Goal: Transaction & Acquisition: Purchase product/service

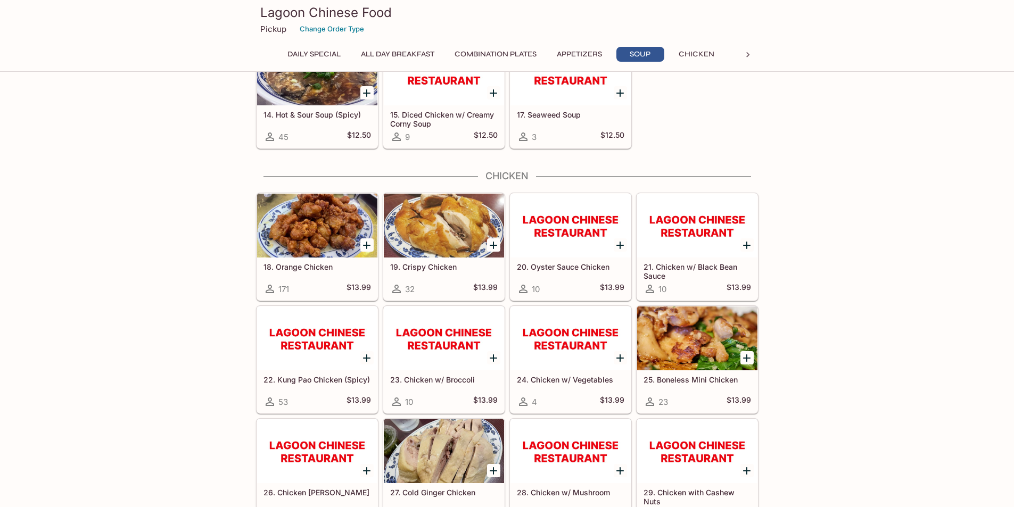
scroll to position [1065, 0]
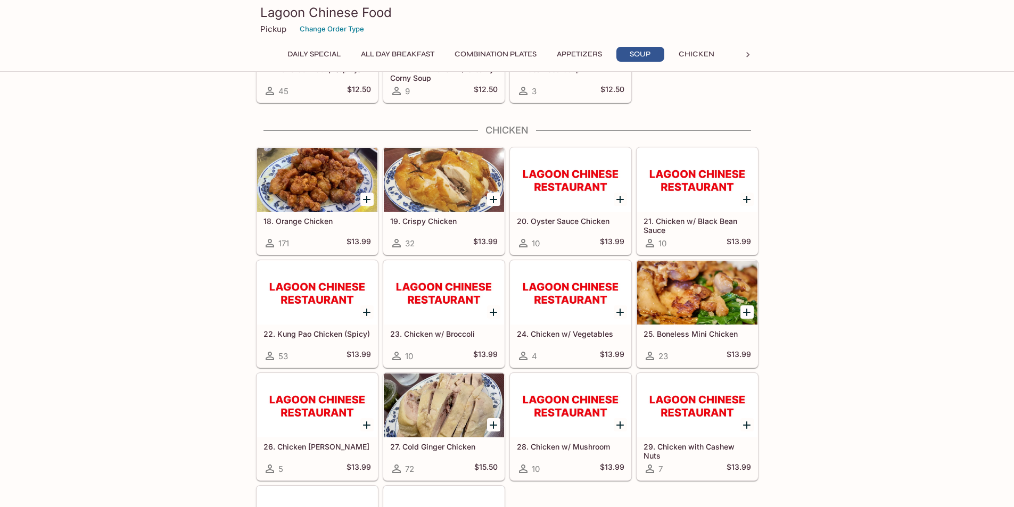
click at [742, 312] on icon "Add 25. Boneless Mini Chicken" at bounding box center [747, 312] width 13 height 13
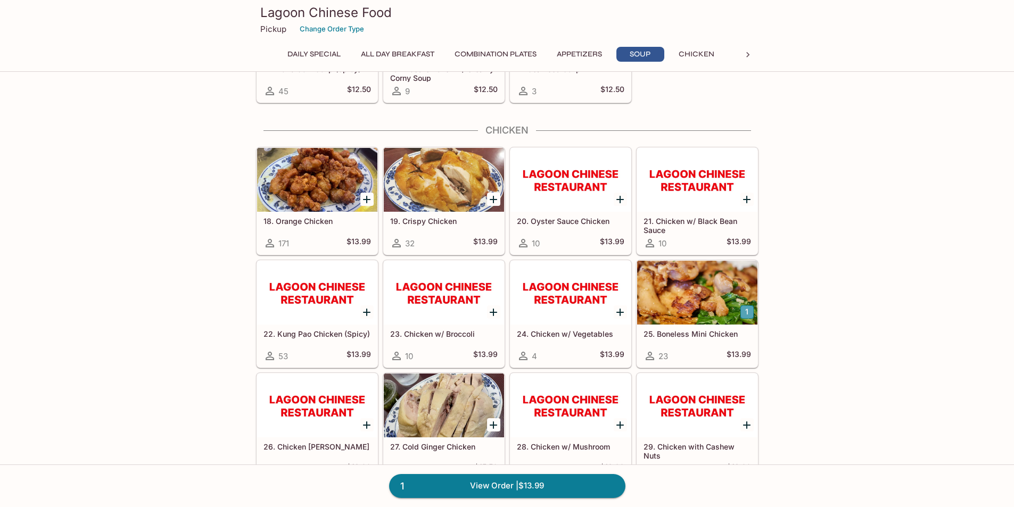
click at [747, 312] on button "1" at bounding box center [747, 312] width 13 height 13
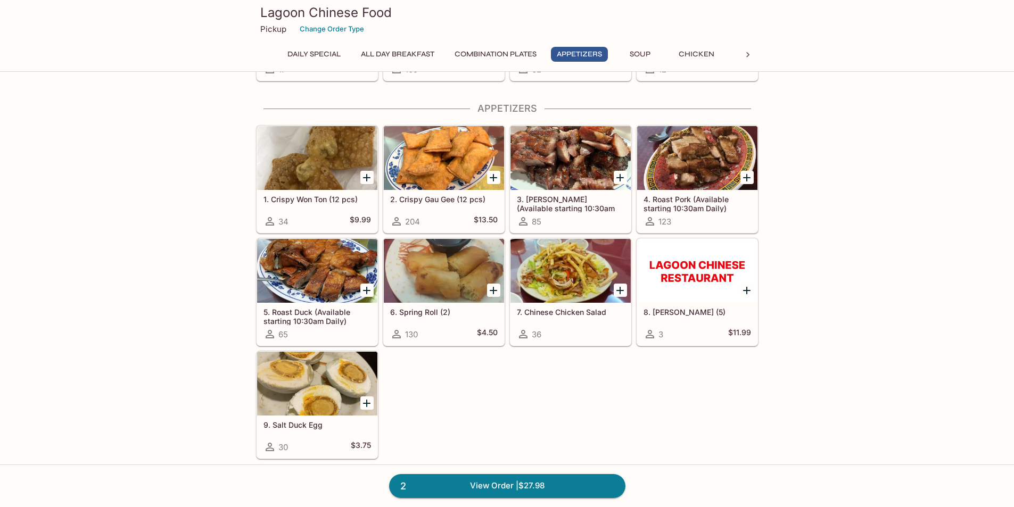
scroll to position [426, 0]
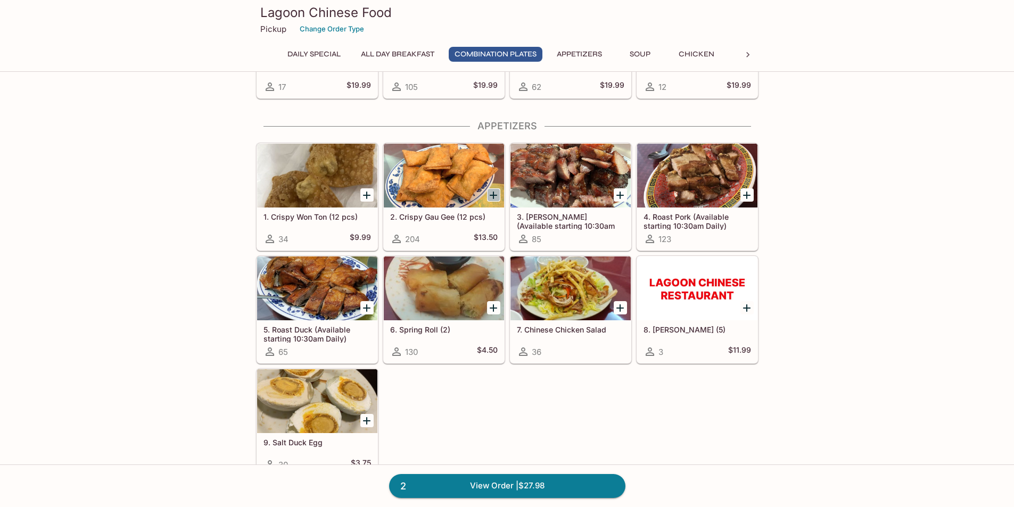
click at [497, 194] on icon "Add 2. Crispy Gau Gee (12 pcs)" at bounding box center [493, 195] width 13 height 13
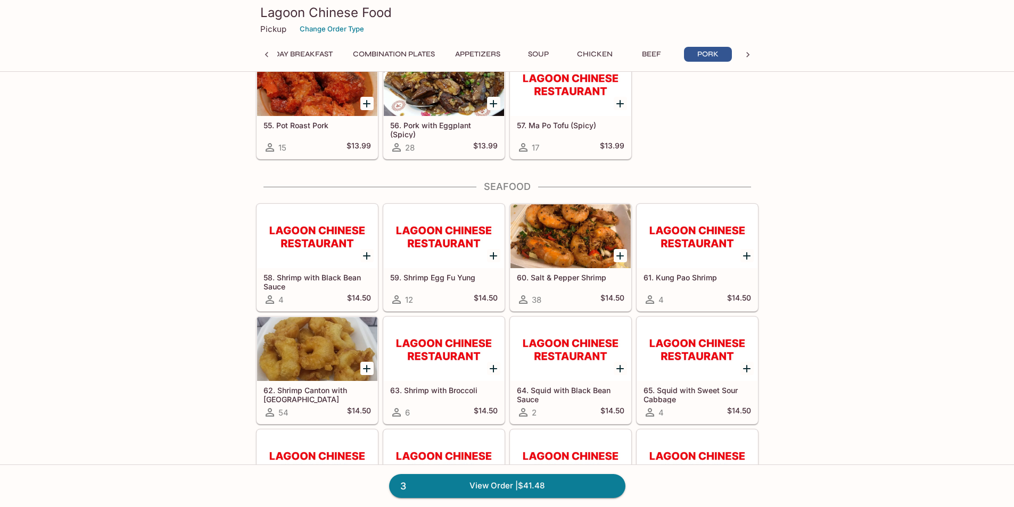
scroll to position [2449, 0]
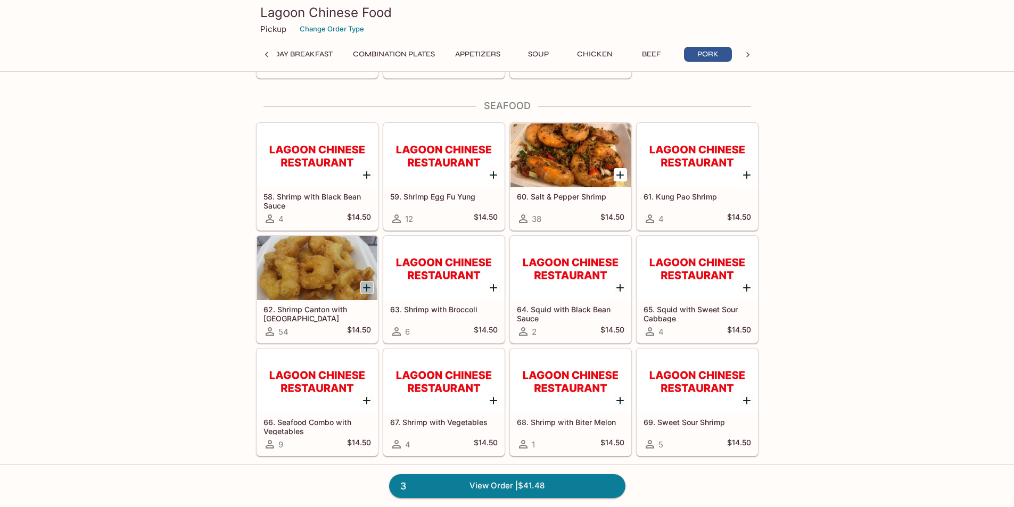
click at [369, 289] on icon "Add 62. Shrimp Canton with Sweet Sour Sauce" at bounding box center [366, 288] width 13 height 13
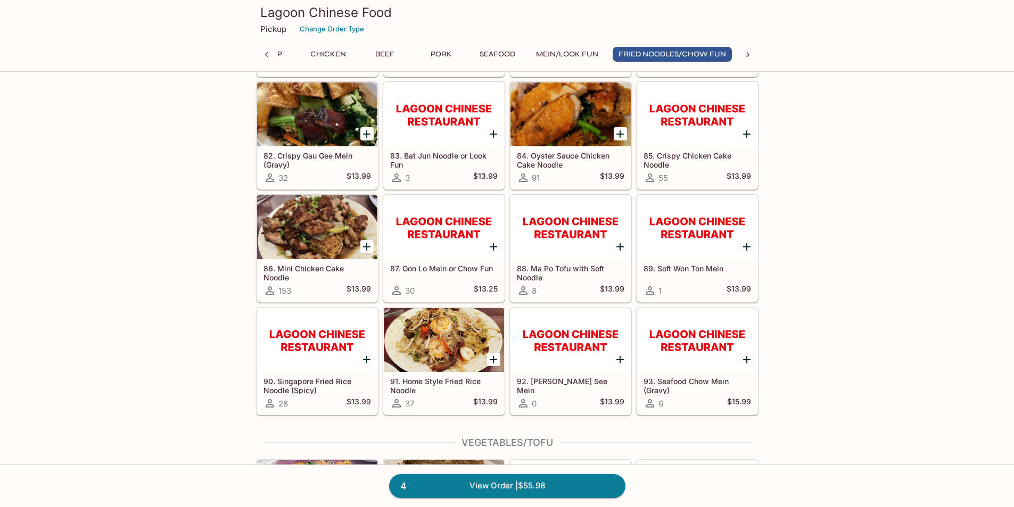
scroll to position [3248, 0]
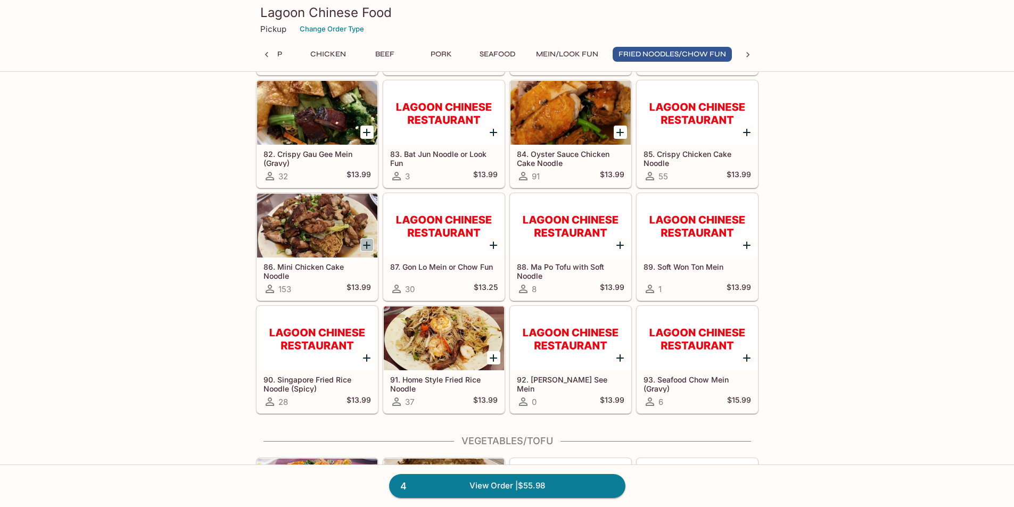
click at [367, 245] on icon "Add 86. Mini Chicken Cake Noodle" at bounding box center [366, 245] width 7 height 7
click at [367, 245] on button "1" at bounding box center [366, 245] width 13 height 13
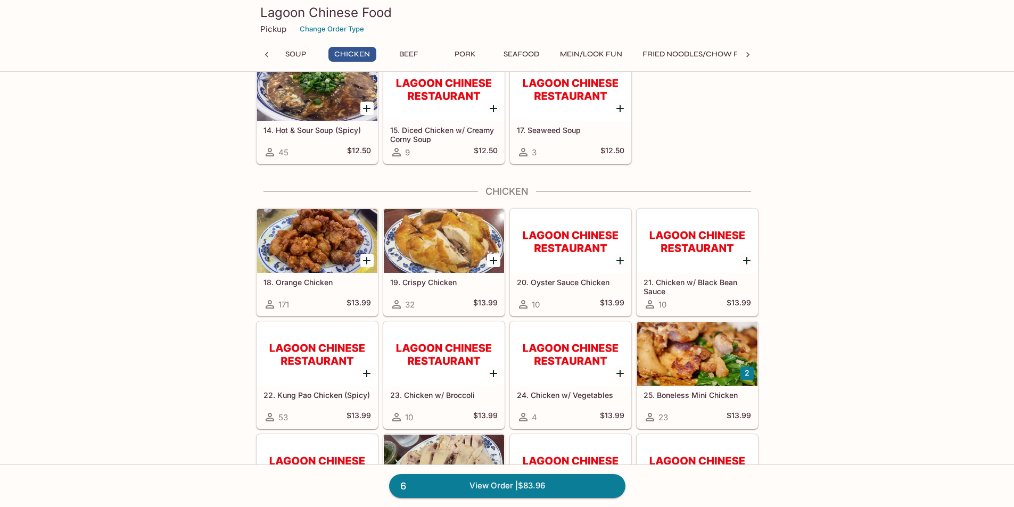
scroll to position [1118, 0]
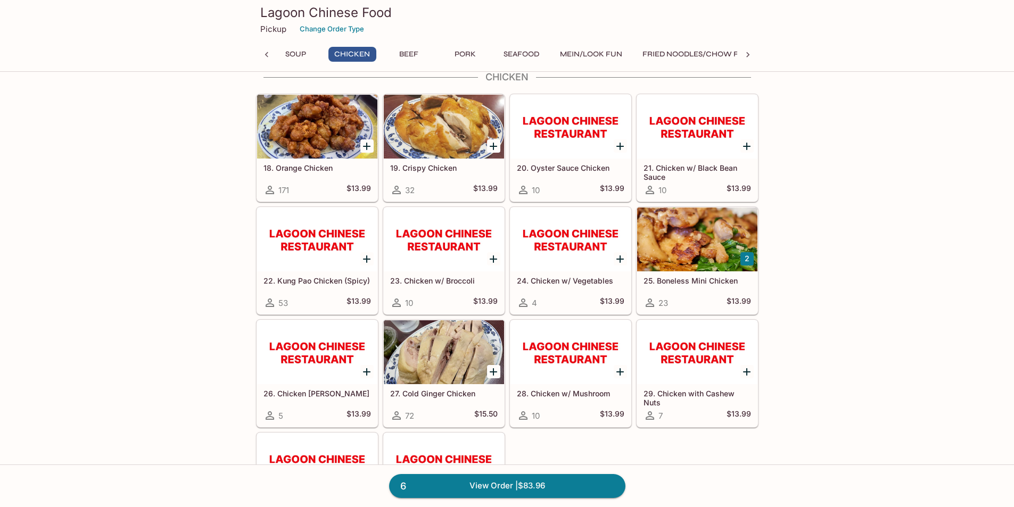
drag, startPoint x: 746, startPoint y: 259, endPoint x: 733, endPoint y: 262, distance: 14.1
click at [733, 262] on div at bounding box center [697, 240] width 120 height 64
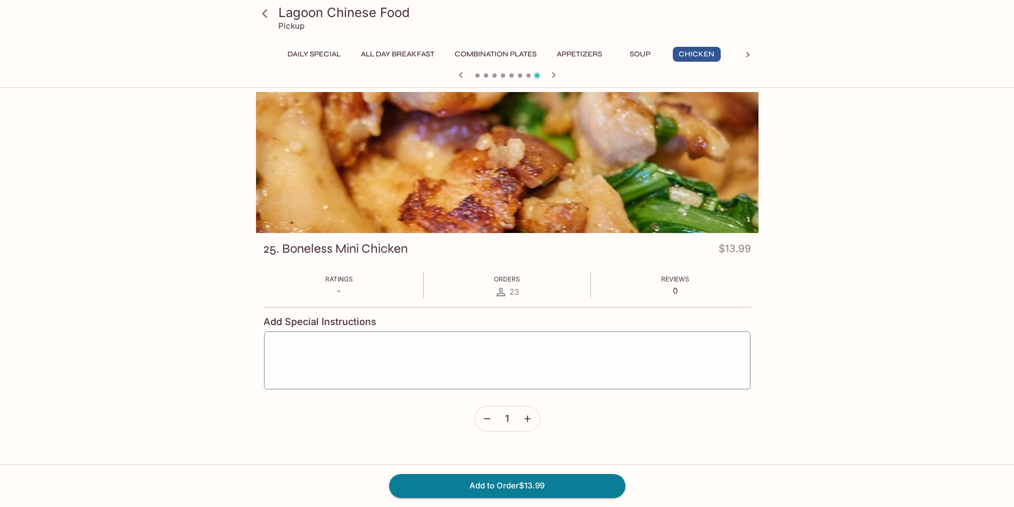
scroll to position [318, 0]
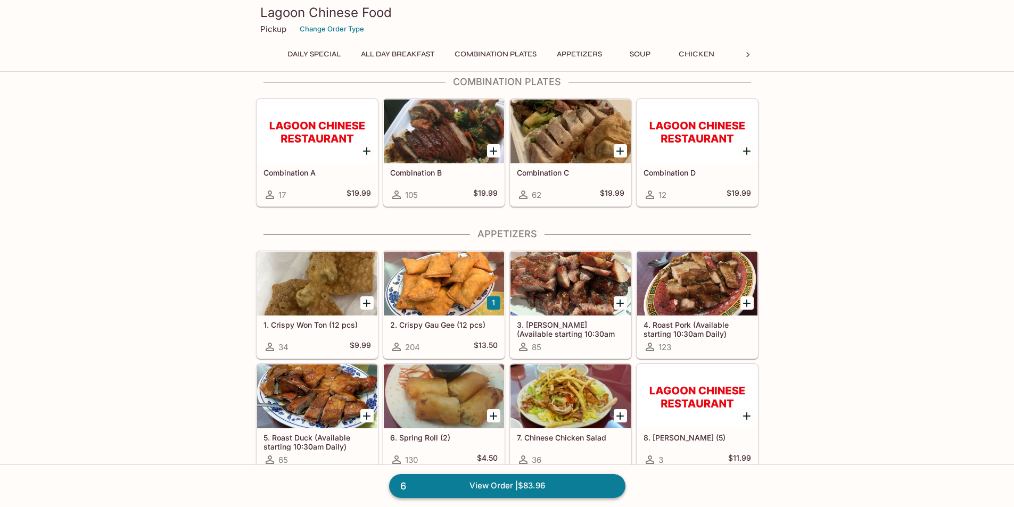
click at [499, 491] on link "6 View Order | $83.96" at bounding box center [507, 485] width 236 height 23
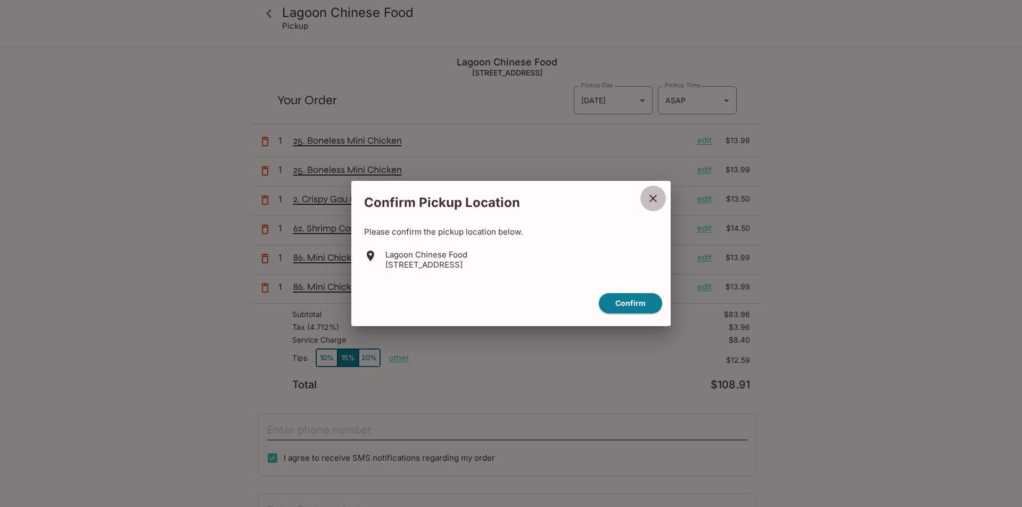
click at [647, 199] on icon "close" at bounding box center [653, 198] width 13 height 13
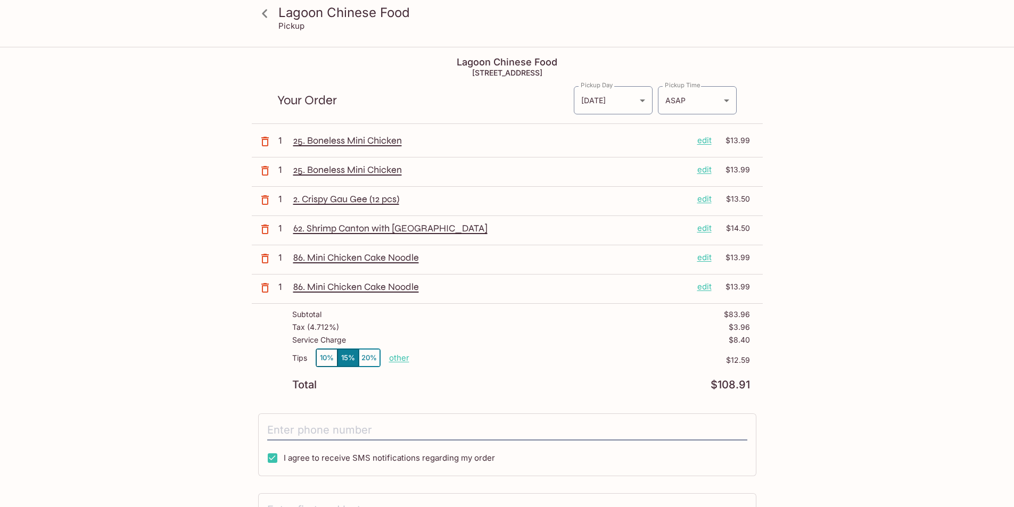
click at [268, 143] on icon "button" at bounding box center [264, 142] width 7 height 10
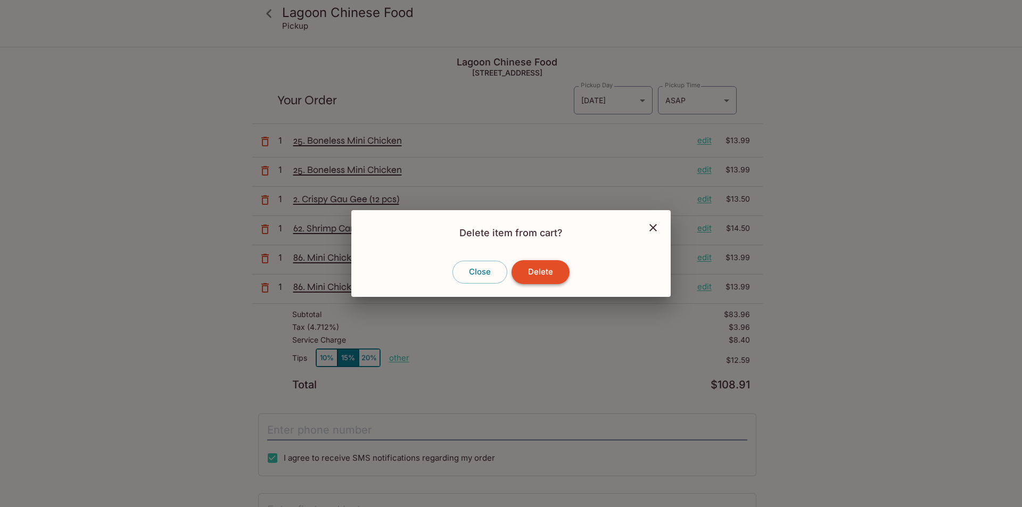
click at [540, 271] on button "Delete" at bounding box center [541, 271] width 58 height 23
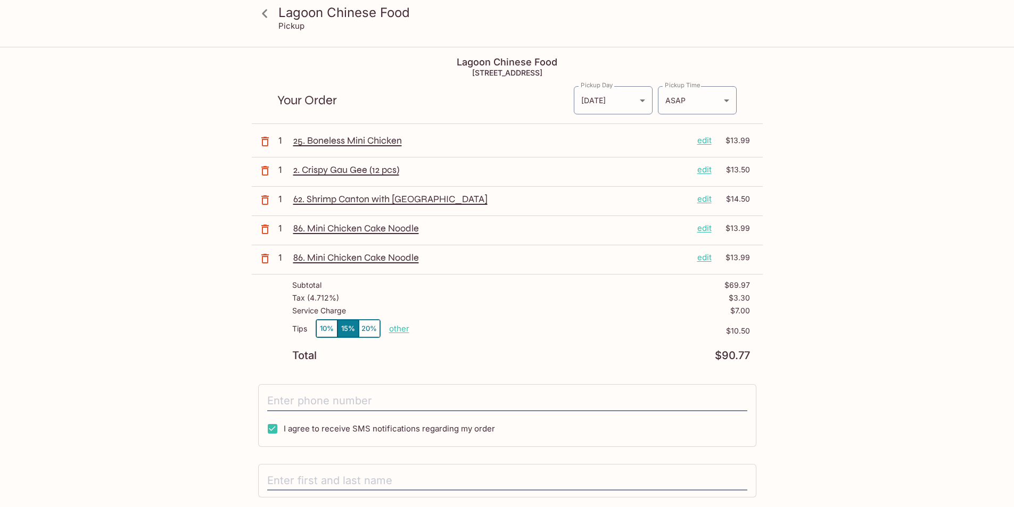
click at [268, 146] on icon "button" at bounding box center [265, 141] width 13 height 13
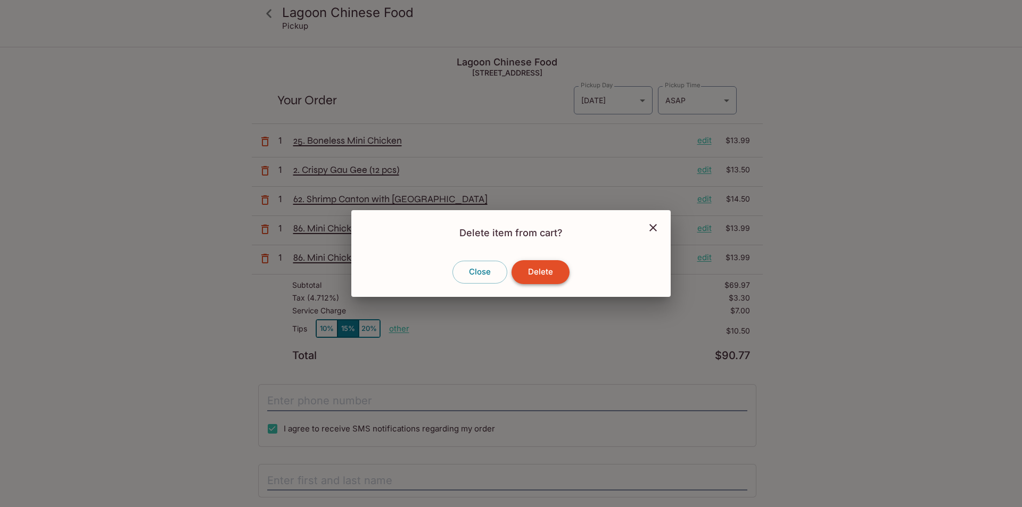
click at [552, 282] on button "Delete" at bounding box center [541, 271] width 58 height 23
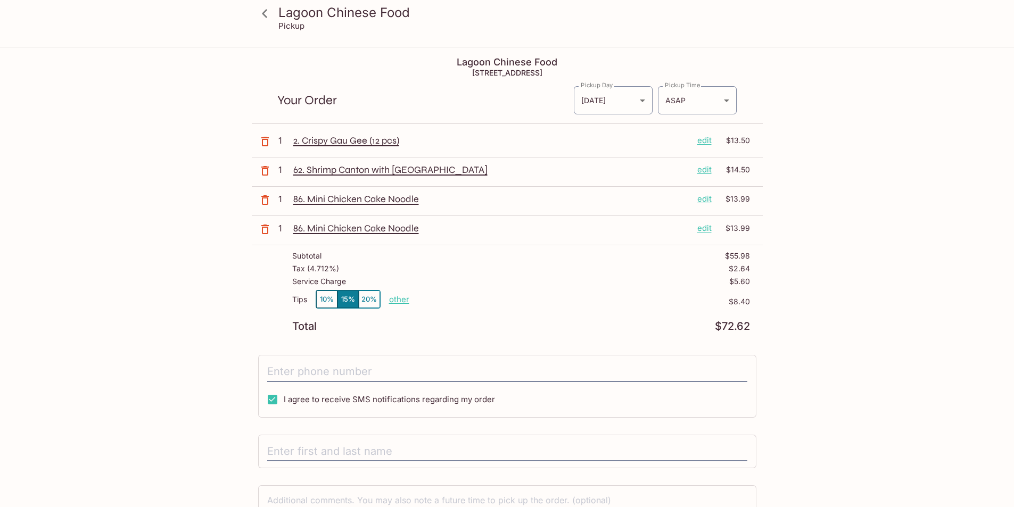
click at [280, 11] on h3 "Lagoon Chinese Food" at bounding box center [516, 12] width 476 height 17
click at [266, 14] on icon at bounding box center [265, 13] width 19 height 19
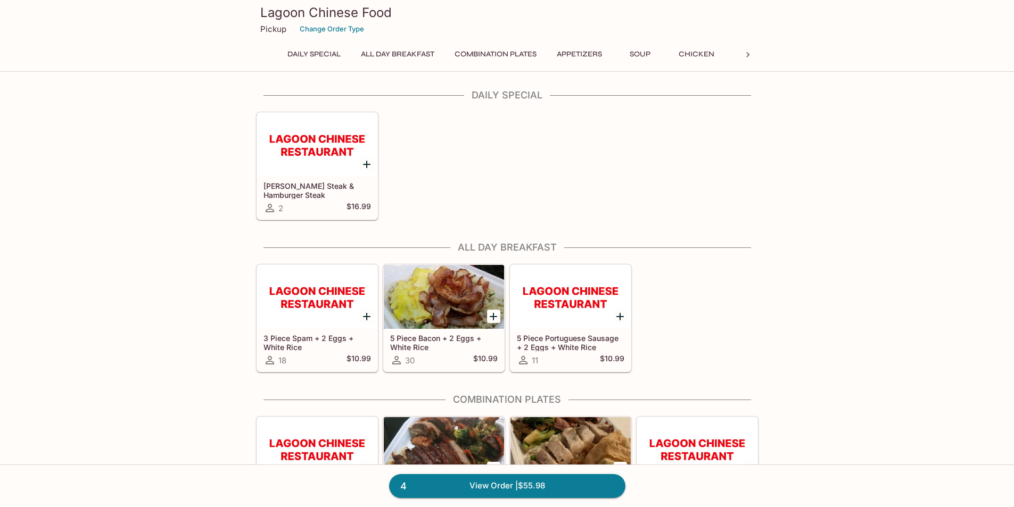
click at [322, 50] on button "Daily Special" at bounding box center [314, 54] width 65 height 15
click at [331, 59] on button "Daily Special" at bounding box center [314, 54] width 65 height 15
click at [486, 55] on button "Combination Plates" at bounding box center [496, 54] width 94 height 15
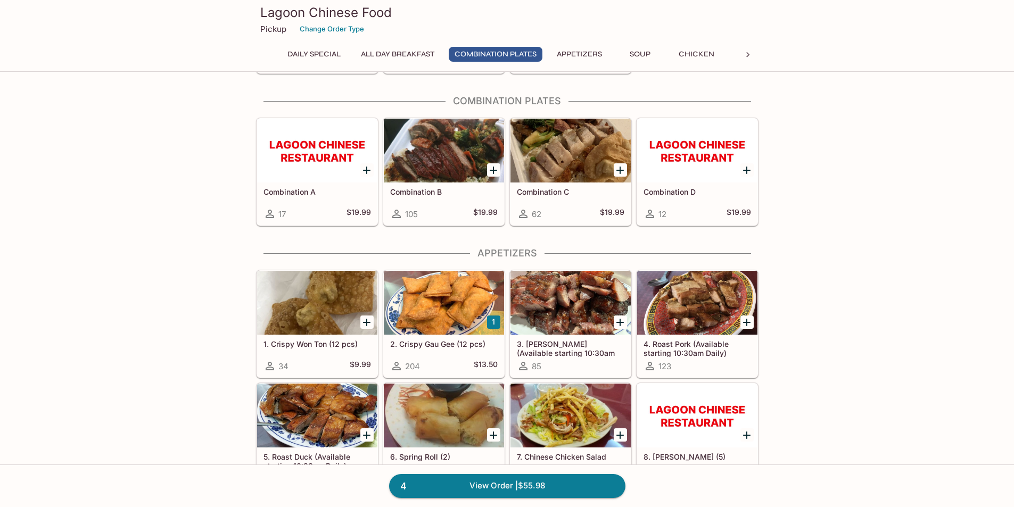
scroll to position [303, 0]
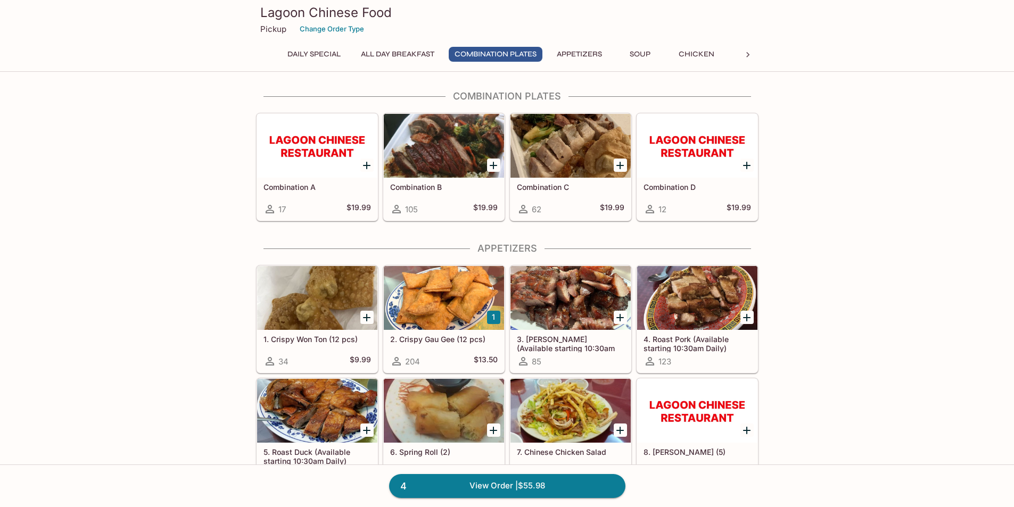
click at [288, 153] on div at bounding box center [317, 146] width 120 height 64
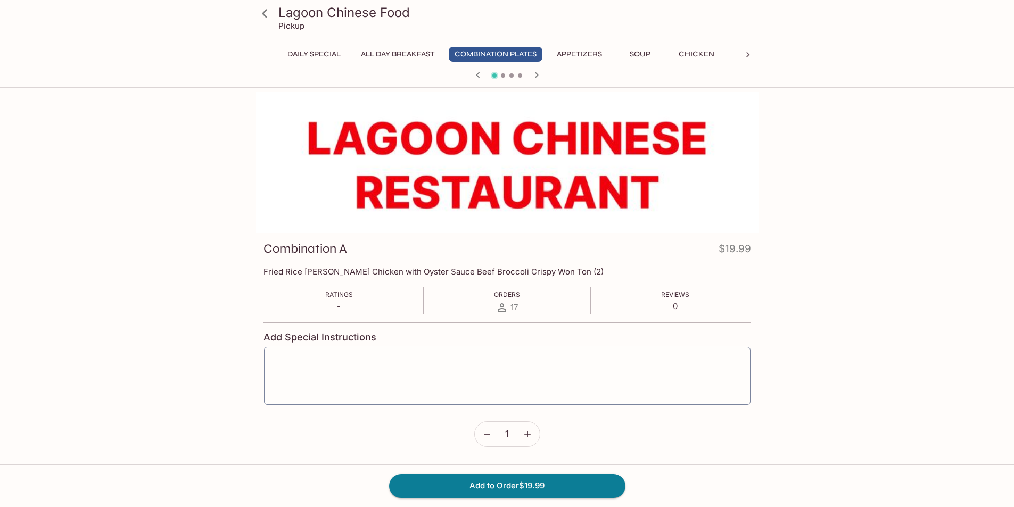
scroll to position [303, 0]
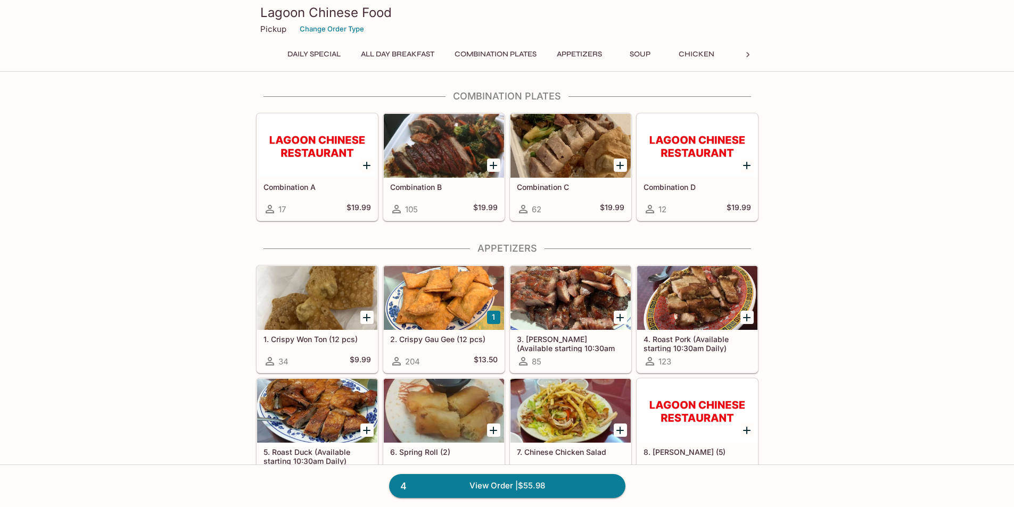
click at [434, 159] on div at bounding box center [444, 146] width 120 height 64
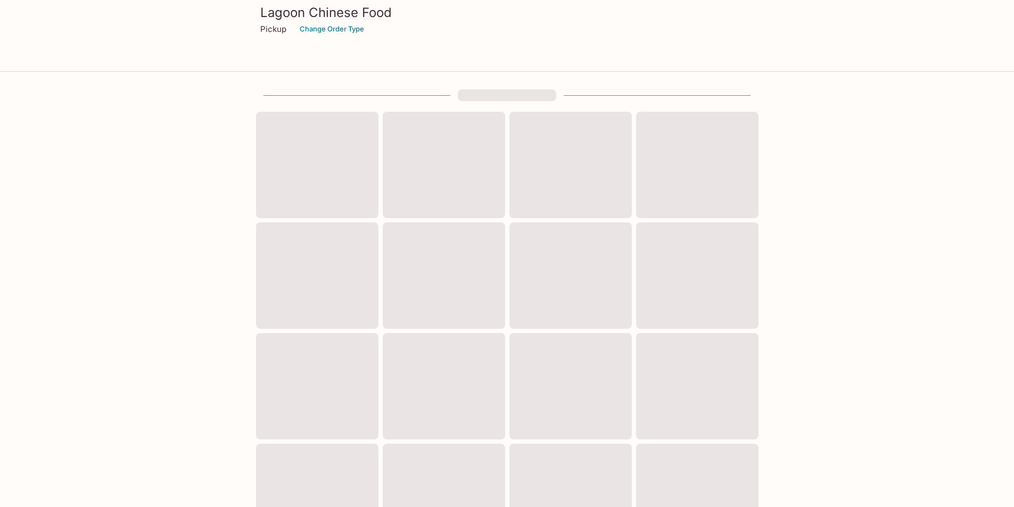
scroll to position [303, 0]
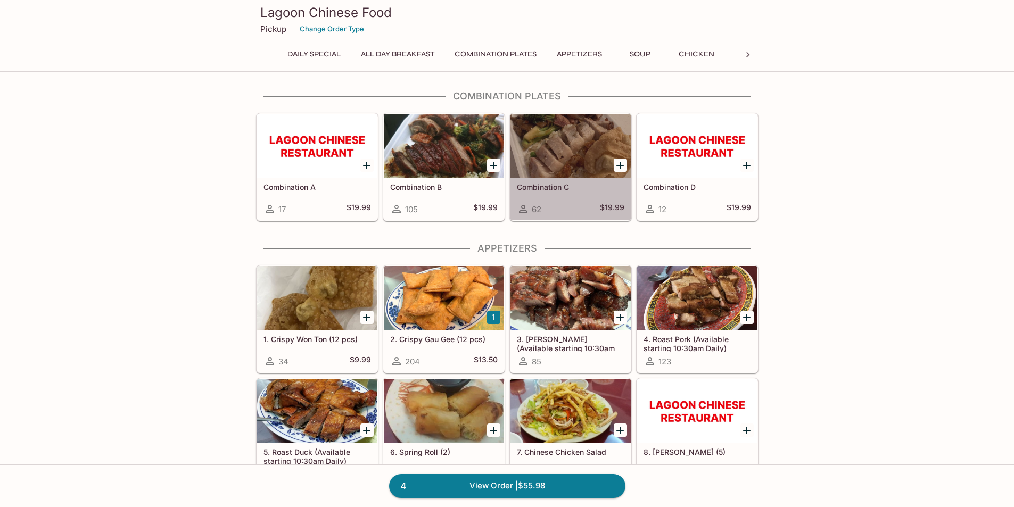
click at [562, 149] on div at bounding box center [571, 146] width 120 height 64
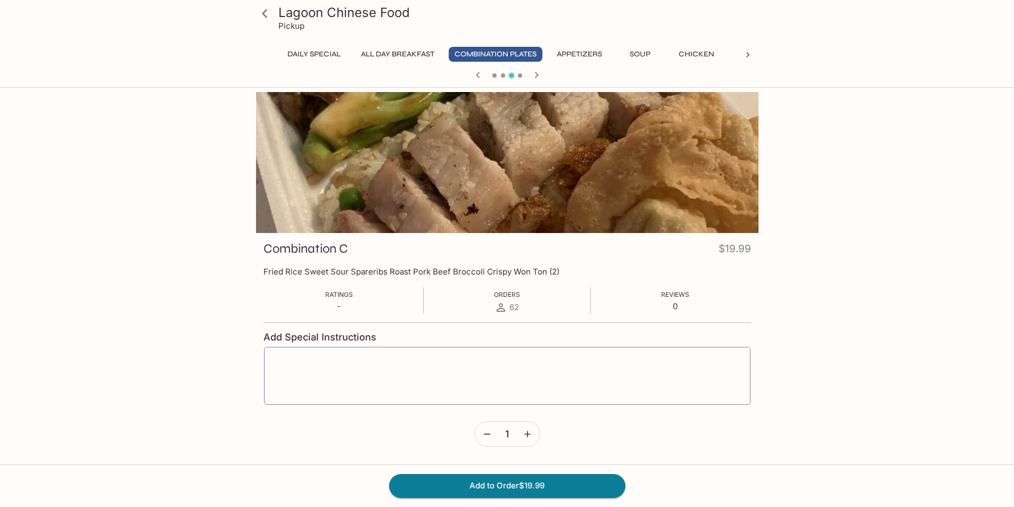
scroll to position [303, 0]
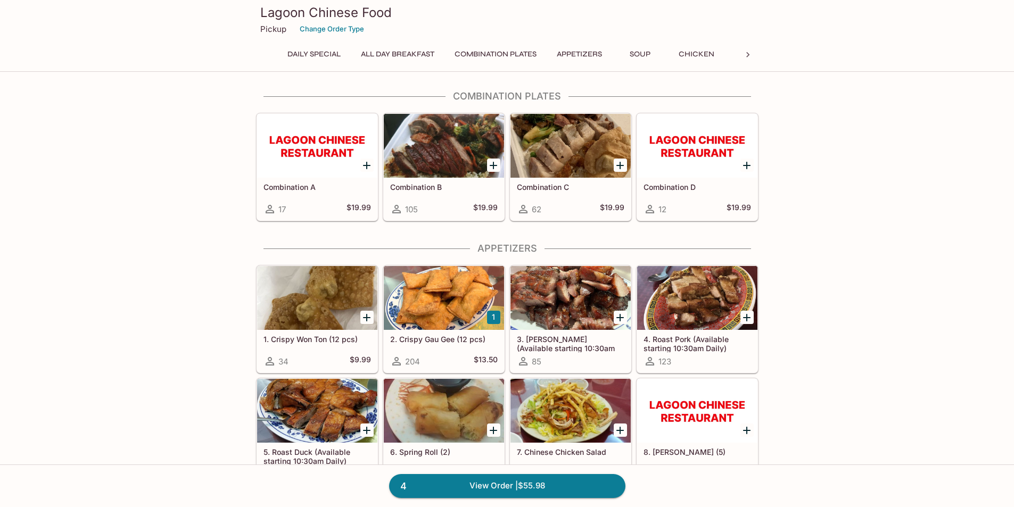
click at [683, 161] on div at bounding box center [697, 146] width 120 height 64
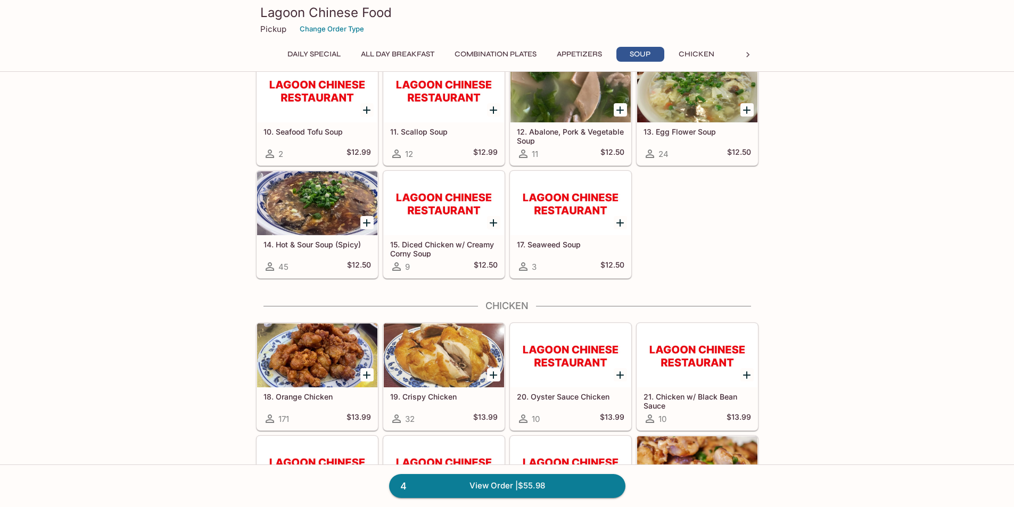
scroll to position [942, 0]
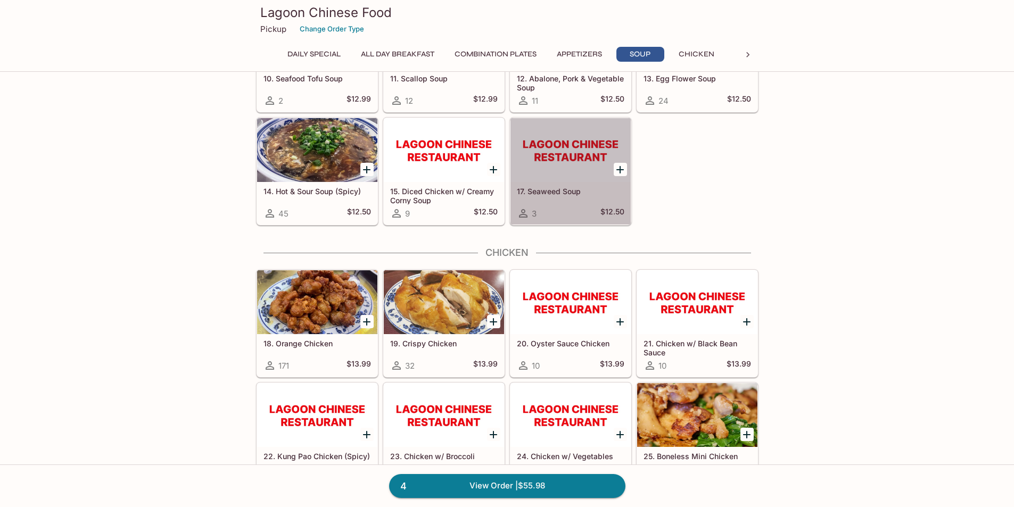
click at [563, 179] on div at bounding box center [571, 150] width 120 height 64
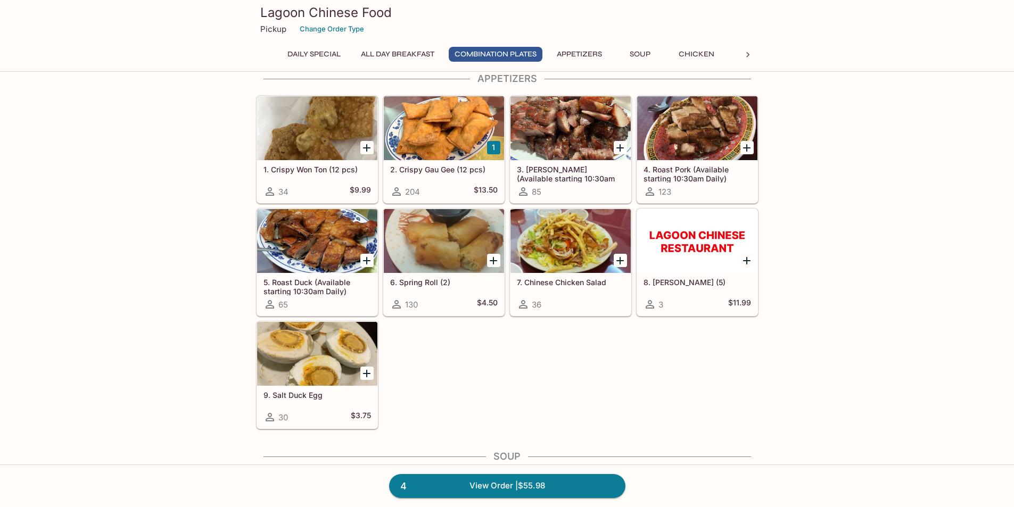
scroll to position [531, 0]
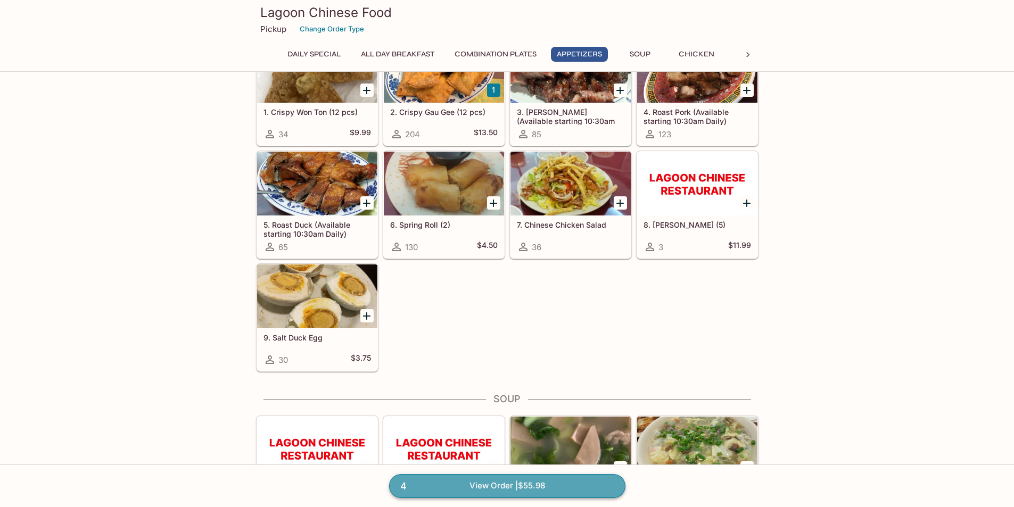
click at [514, 481] on link "4 View Order | $55.98" at bounding box center [507, 485] width 236 height 23
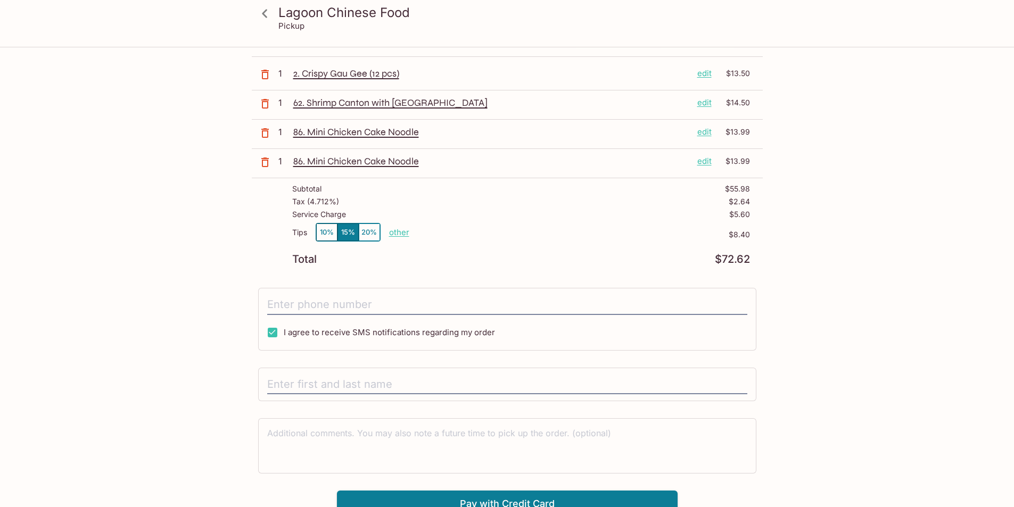
scroll to position [77, 0]
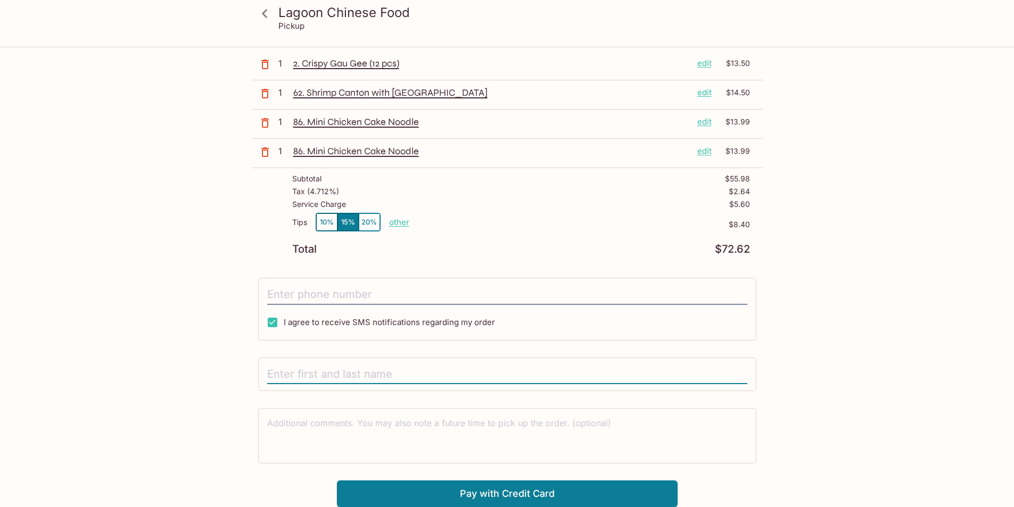
click at [398, 374] on input "text" at bounding box center [507, 375] width 480 height 20
type input "[PERSON_NAME]"
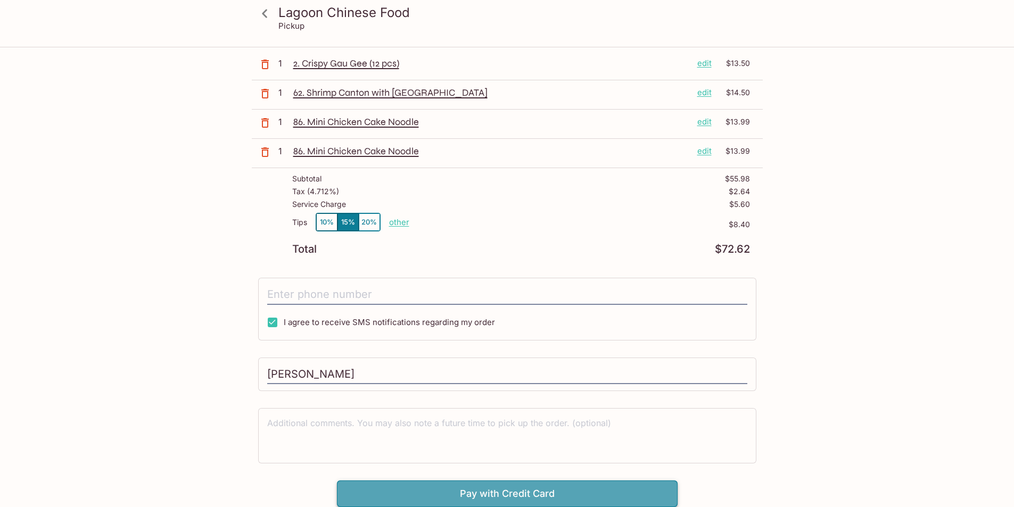
click at [599, 489] on button "Pay with Credit Card" at bounding box center [507, 494] width 341 height 27
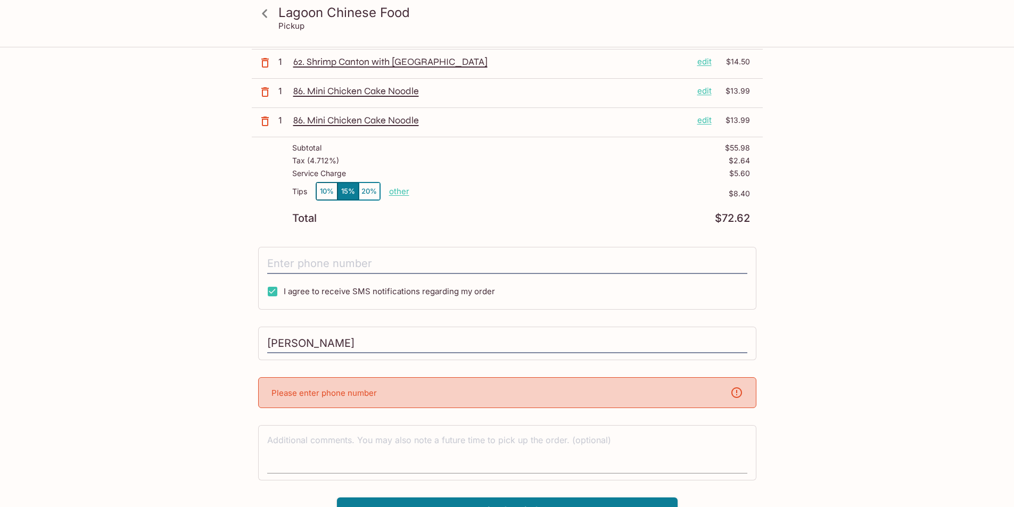
scroll to position [125, 0]
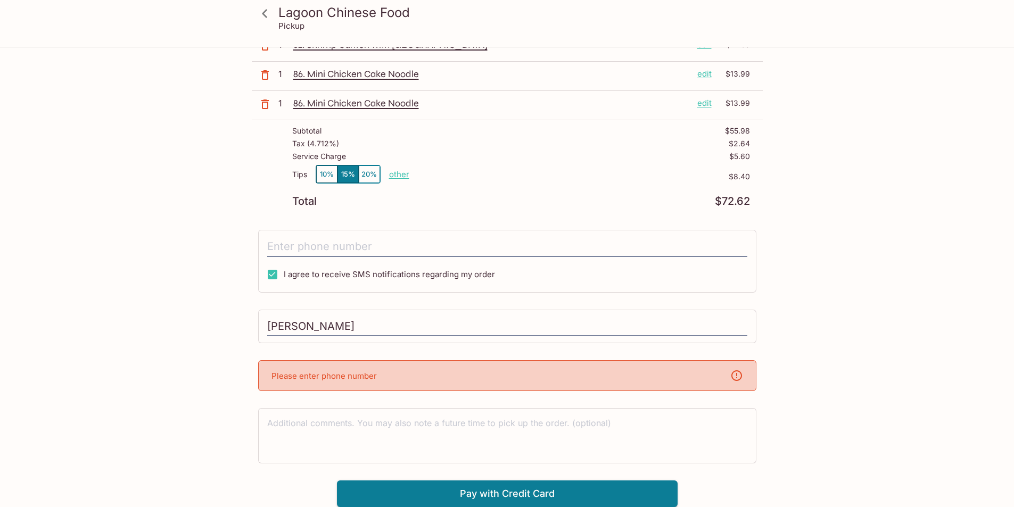
click at [505, 378] on div "Please enter phone number" at bounding box center [507, 375] width 498 height 31
click at [737, 377] on icon at bounding box center [736, 375] width 13 height 13
click at [270, 275] on input "I agree to receive SMS notifications regarding my order" at bounding box center [272, 274] width 21 height 21
click at [429, 379] on div "Please enter phone number" at bounding box center [507, 375] width 498 height 31
click at [534, 492] on button "Pay with Credit Card" at bounding box center [507, 494] width 341 height 27
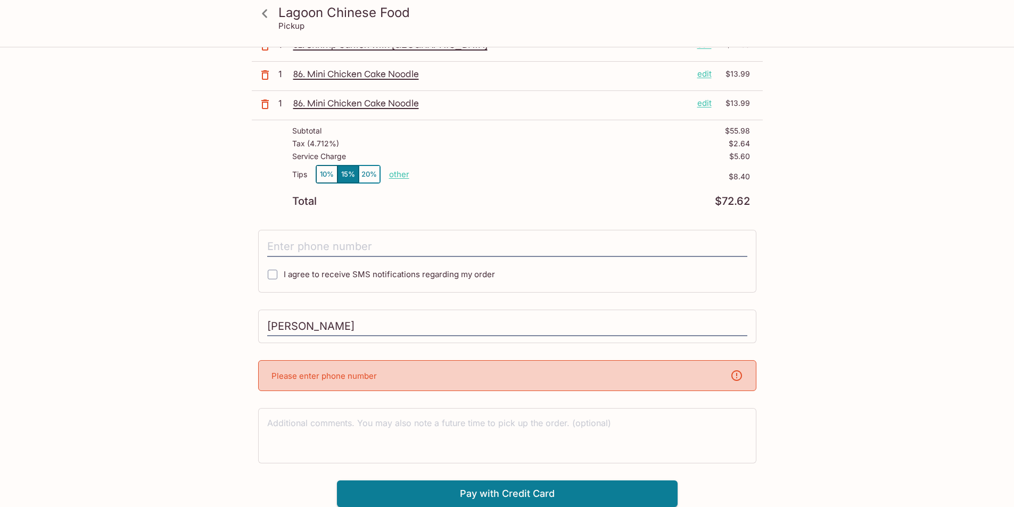
click at [306, 380] on p "Please enter phone number" at bounding box center [324, 376] width 105 height 10
click at [277, 277] on input "I agree to receive SMS notifications regarding my order" at bounding box center [272, 274] width 21 height 21
checkbox input "true"
drag, startPoint x: 325, startPoint y: 326, endPoint x: 231, endPoint y: 331, distance: 94.9
click at [231, 331] on div "Lagoon Chinese Food Pickup Lagoon Chinese Food [STREET_ADDRESS] Your Order Pick…" at bounding box center [507, 215] width 681 height 585
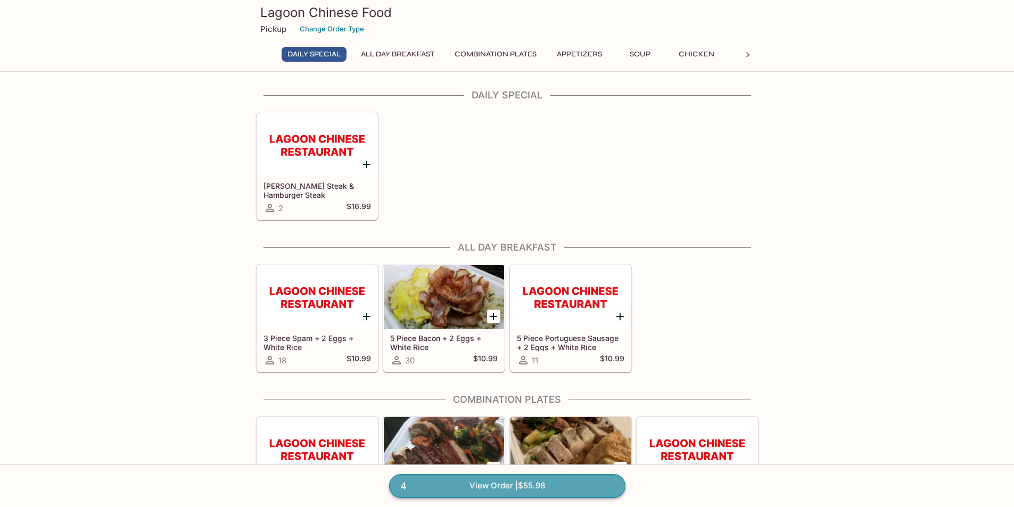
click at [510, 491] on link "4 View Order | $55.98" at bounding box center [507, 485] width 236 height 23
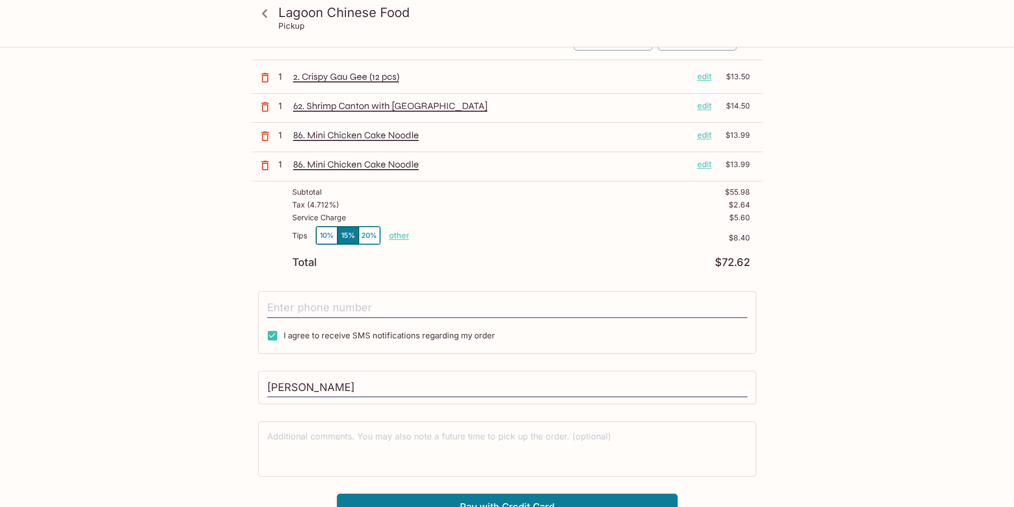
scroll to position [77, 0]
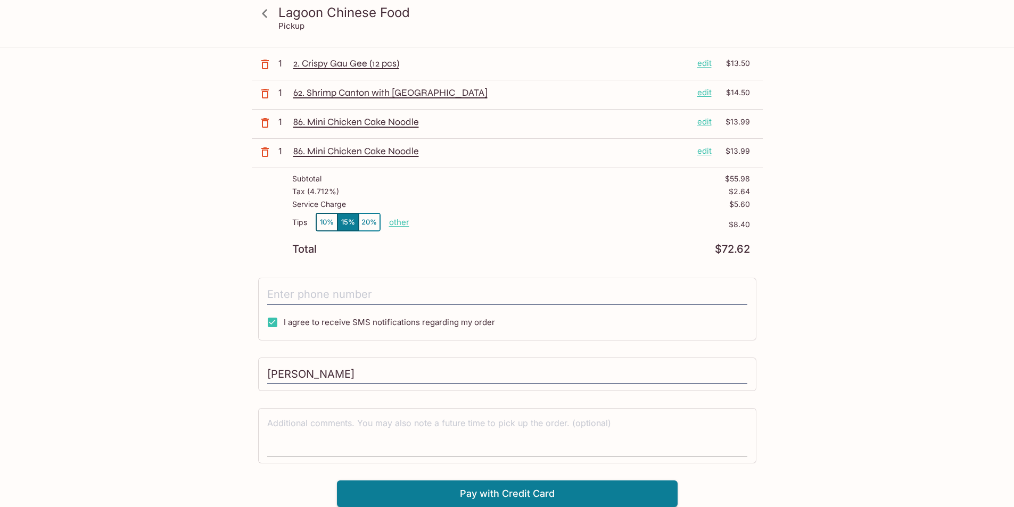
click at [538, 440] on textarea at bounding box center [507, 435] width 480 height 37
type textarea "8086309970"
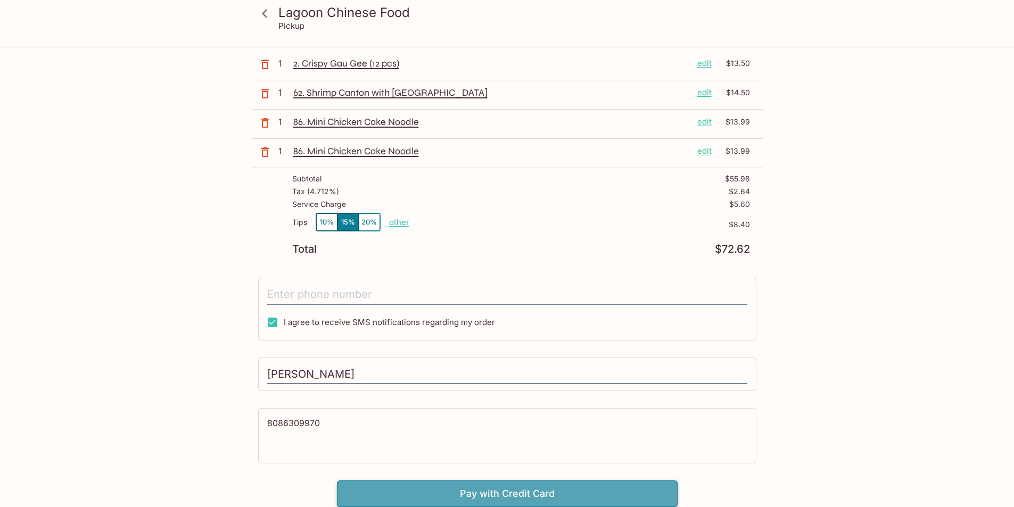
click at [562, 495] on button "Pay with Credit Card" at bounding box center [507, 494] width 341 height 27
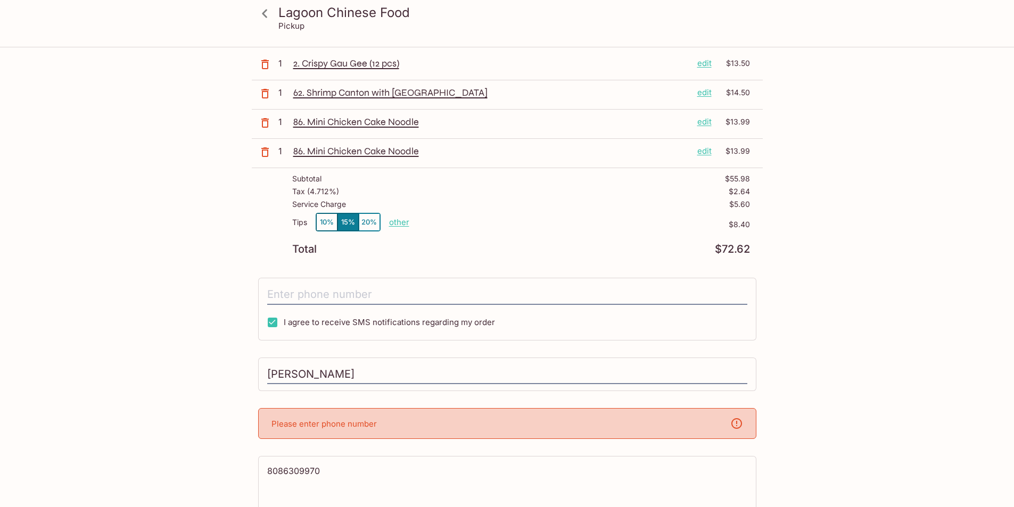
click at [738, 422] on icon at bounding box center [736, 423] width 13 height 13
click at [328, 425] on p "Please enter phone number" at bounding box center [324, 424] width 105 height 10
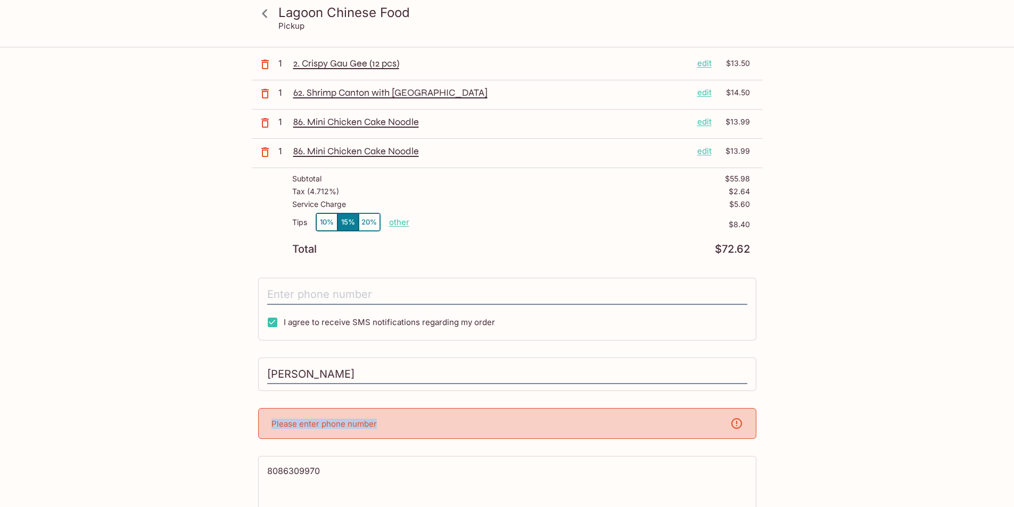
click at [328, 425] on p "Please enter phone number" at bounding box center [324, 424] width 105 height 10
drag, startPoint x: 327, startPoint y: 473, endPoint x: 210, endPoint y: 471, distance: 117.1
click at [210, 471] on div "Lagoon Chinese Food Pickup Lagoon Chinese Food [STREET_ADDRESS] Your Order Pick…" at bounding box center [507, 263] width 681 height 585
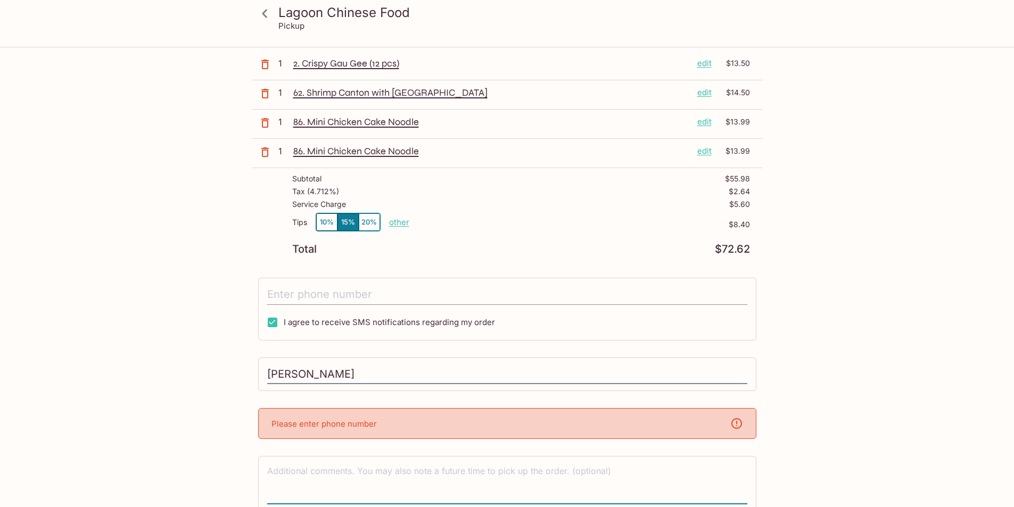
click at [343, 295] on input "tel" at bounding box center [507, 295] width 480 height 20
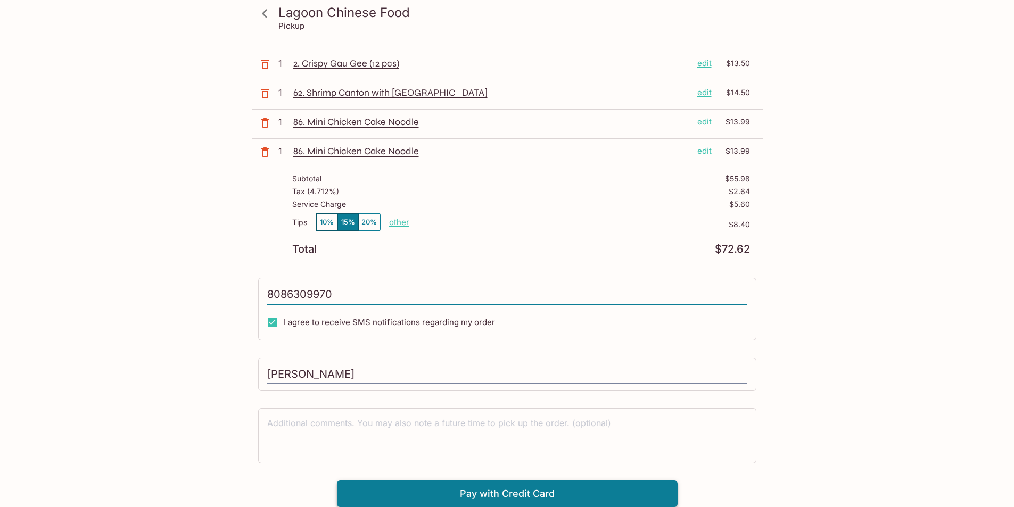
click at [528, 494] on button "Pay with Credit Card" at bounding box center [507, 494] width 341 height 27
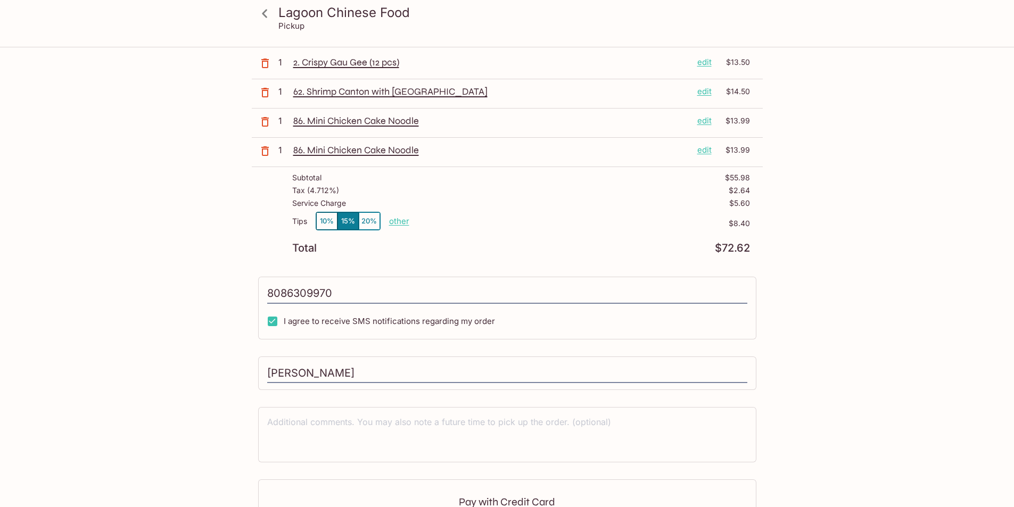
type input "[PHONE_NUMBER]"
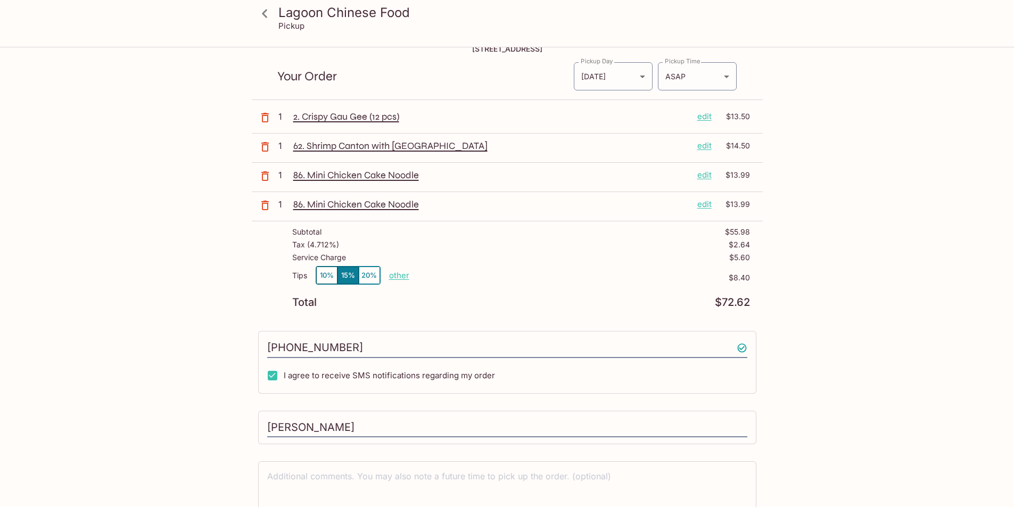
scroll to position [0, 0]
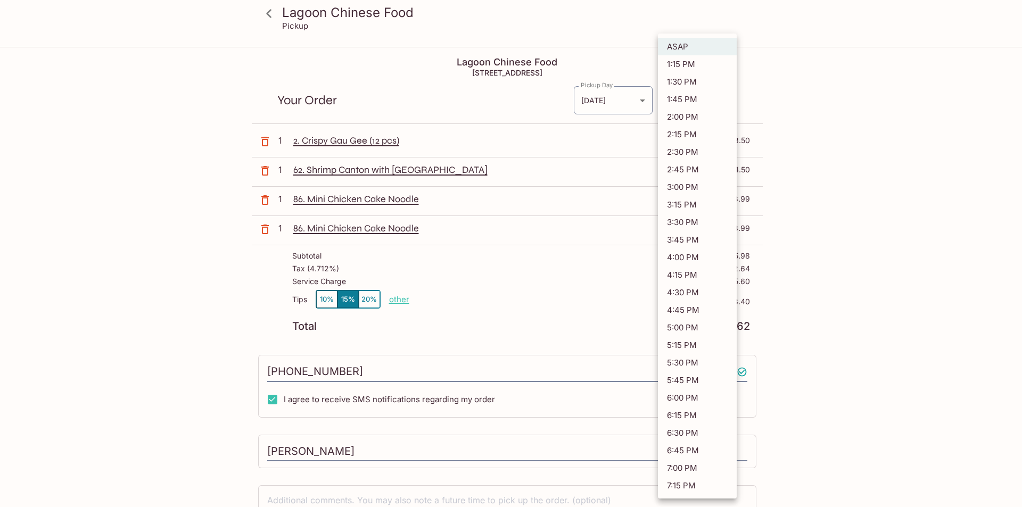
click at [721, 102] on body "Lagoon Chinese Food Pickup Lagoon Chinese Food [STREET_ADDRESS] Your Order Pick…" at bounding box center [511, 301] width 1022 height 507
click at [702, 84] on li "1:30 PM" at bounding box center [697, 82] width 79 height 18
type input "[DATE]T23:30:34.000000Z"
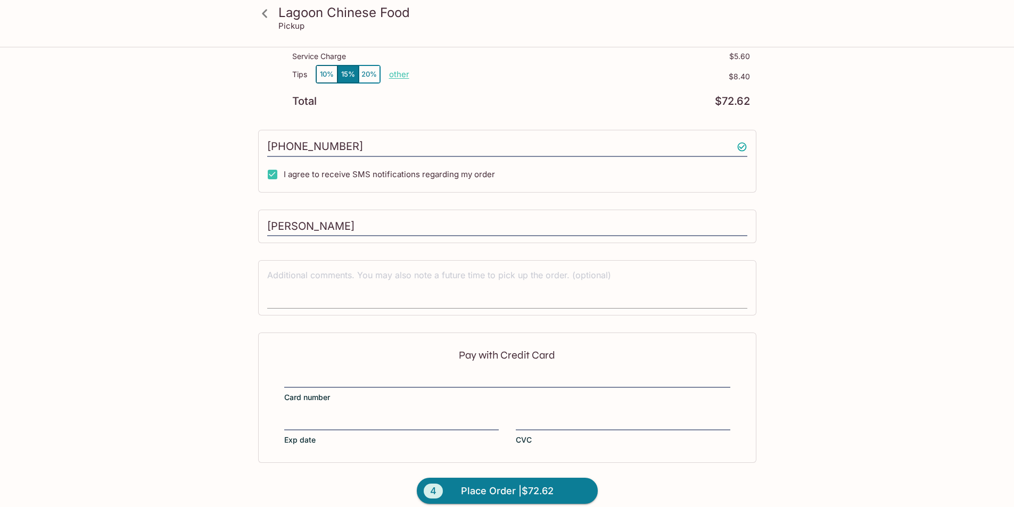
scroll to position [237, 0]
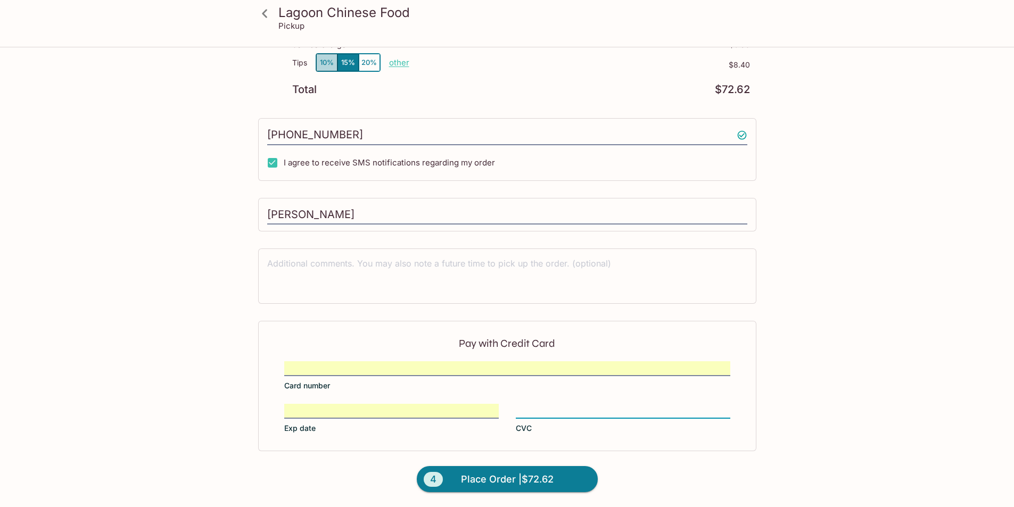
click at [321, 61] on button "10%" at bounding box center [326, 63] width 21 height 18
click at [570, 404] on div at bounding box center [623, 411] width 215 height 15
click at [570, 405] on input "CVC" at bounding box center [623, 405] width 215 height 1
click at [525, 480] on span "Place Order | $69.82" at bounding box center [507, 479] width 93 height 17
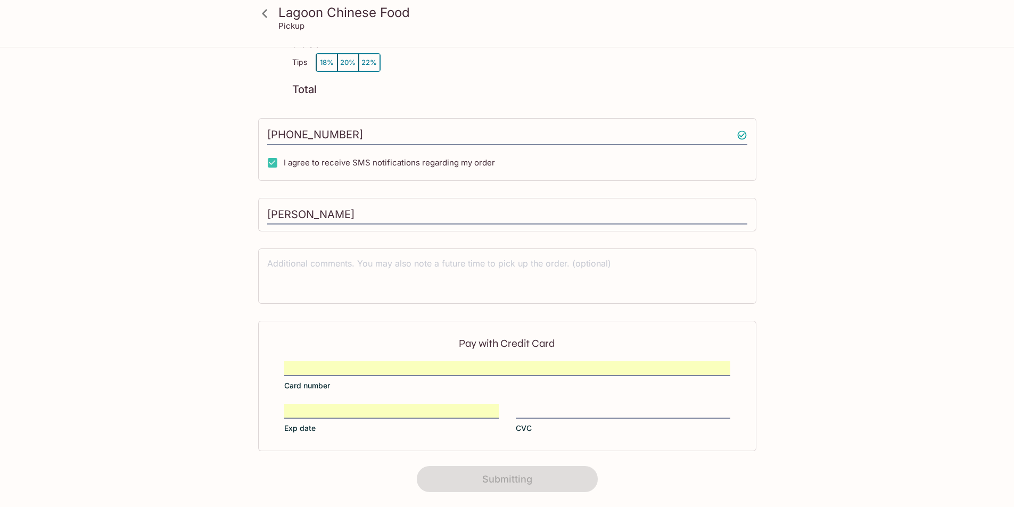
scroll to position [111, 0]
